Goal: Find contact information: Find contact information

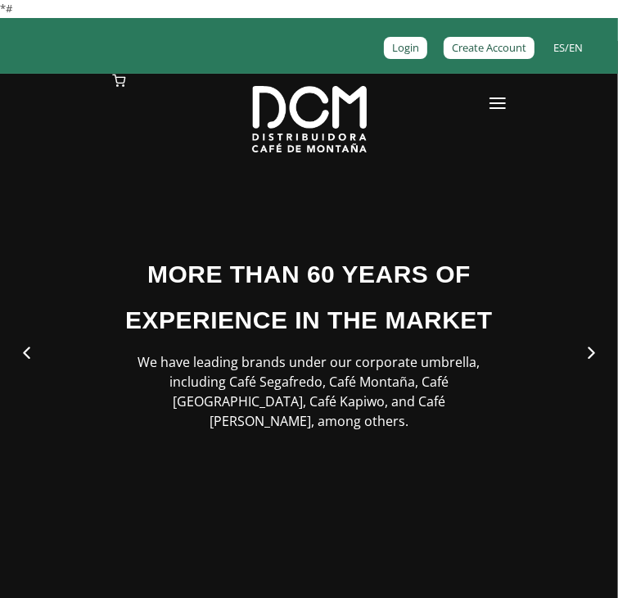
drag, startPoint x: 573, startPoint y: 145, endPoint x: 546, endPoint y: 133, distance: 29.7
click at [506, 139] on link at bounding box center [498, 107] width 16 height 66
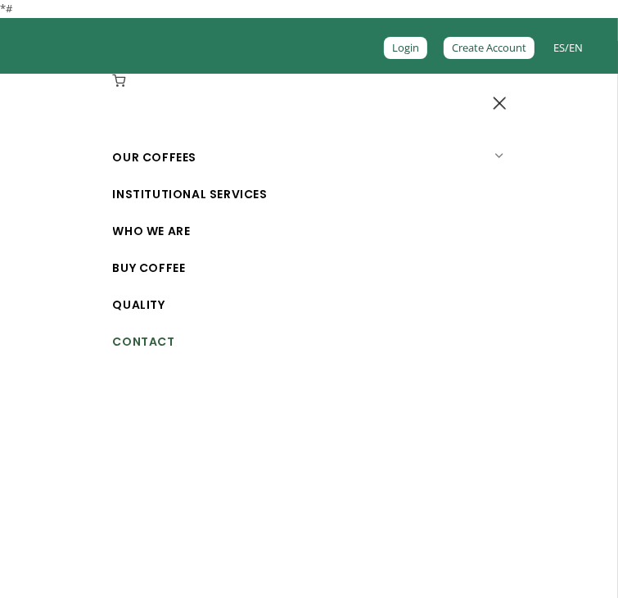
click at [113, 350] on font "Contact" at bounding box center [144, 341] width 62 height 16
